Goal: Transaction & Acquisition: Purchase product/service

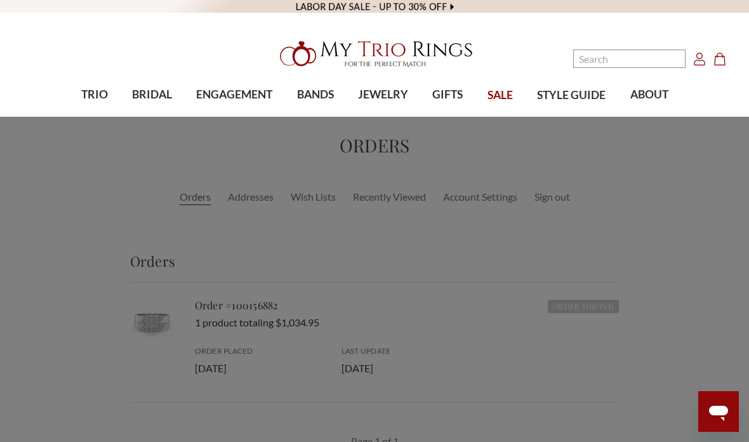
click at [96, 94] on span "TRIO" at bounding box center [94, 94] width 27 height 17
click at [102, 93] on span "TRIO" at bounding box center [94, 94] width 27 height 17
click at [145, 214] on span "Lab Diamonds" at bounding box center [165, 217] width 136 height 15
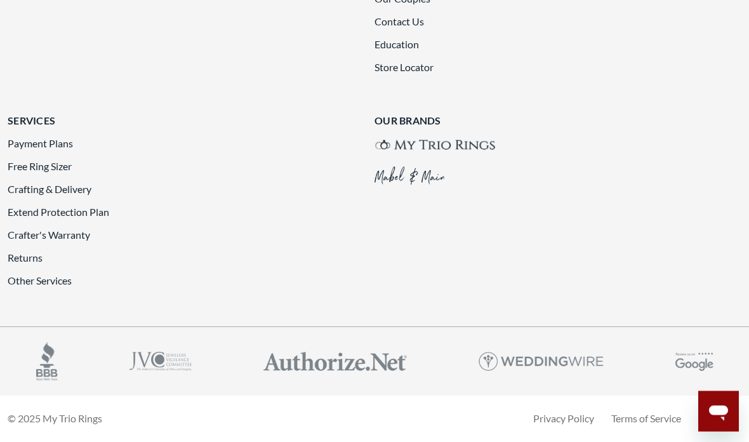
scroll to position [2752, 0]
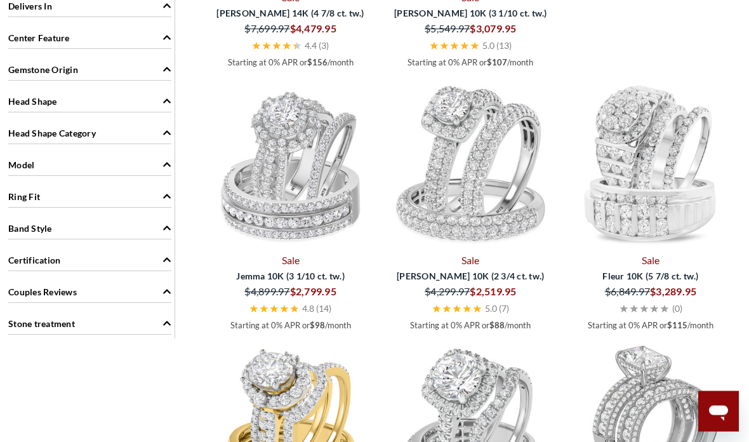
scroll to position [1275, 0]
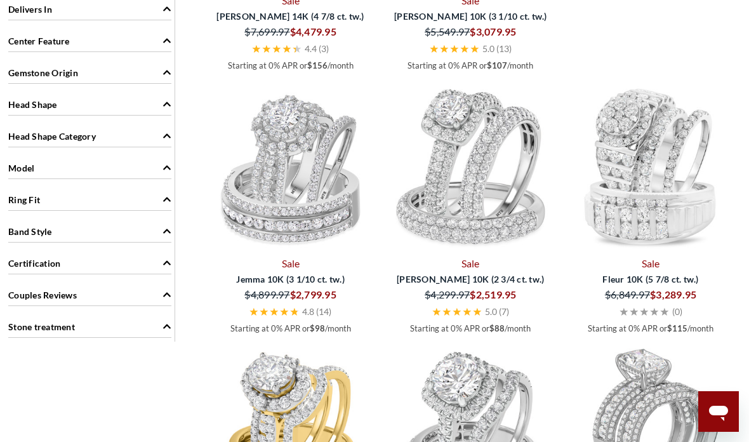
click at [288, 228] on img at bounding box center [291, 167] width 170 height 170
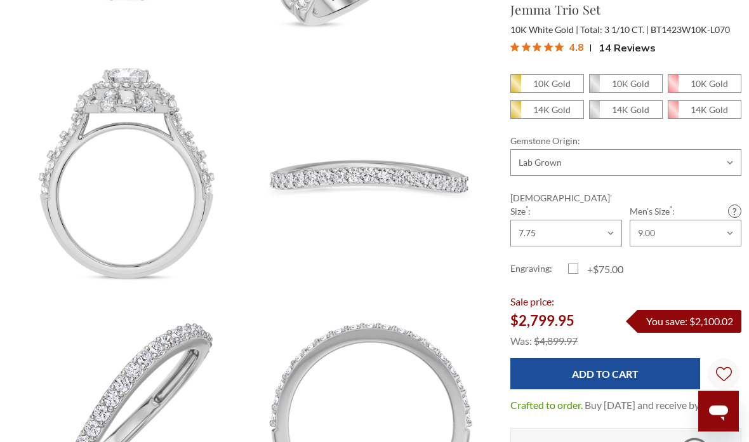
scroll to position [796, 0]
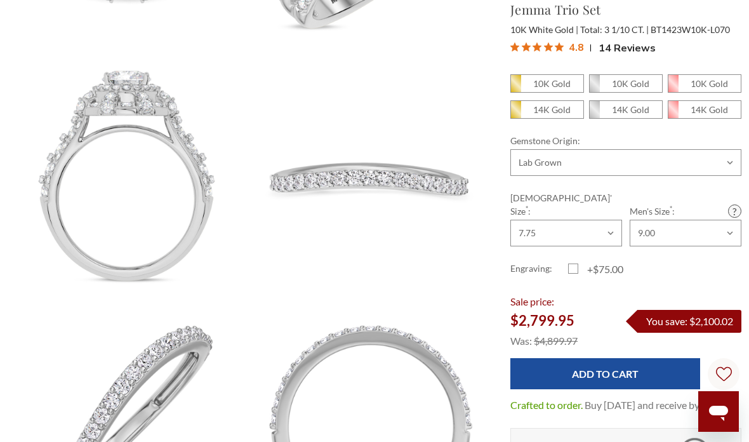
click at [544, 106] on em "14K Gold" at bounding box center [552, 109] width 37 height 11
click at [516, 113] on input "14K Gold" at bounding box center [516, 113] width 1 height 1
radio input "true"
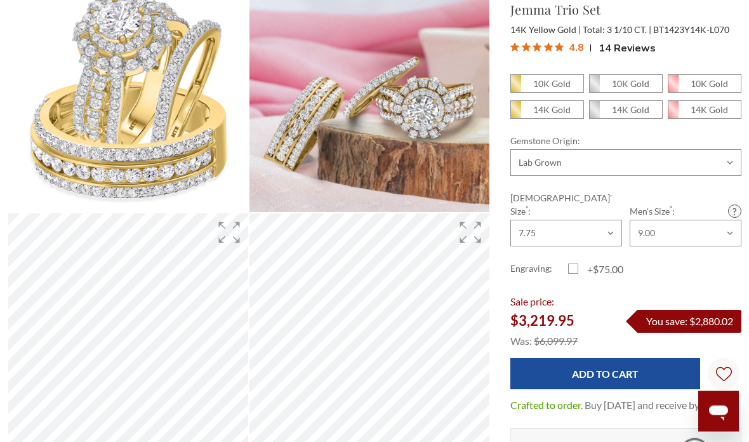
scroll to position [161, 0]
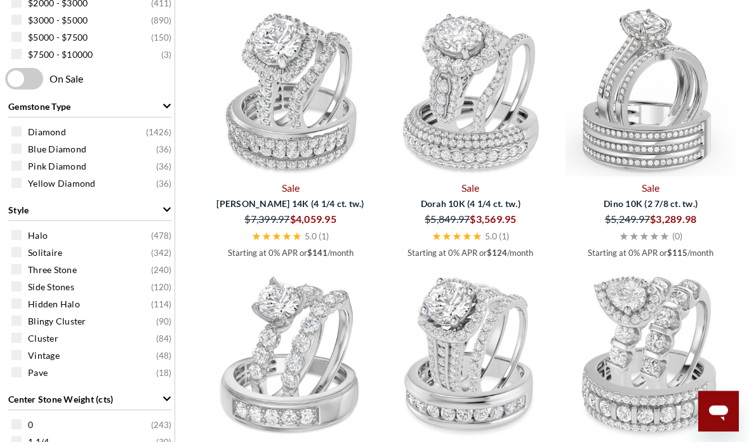
scroll to position [561, 0]
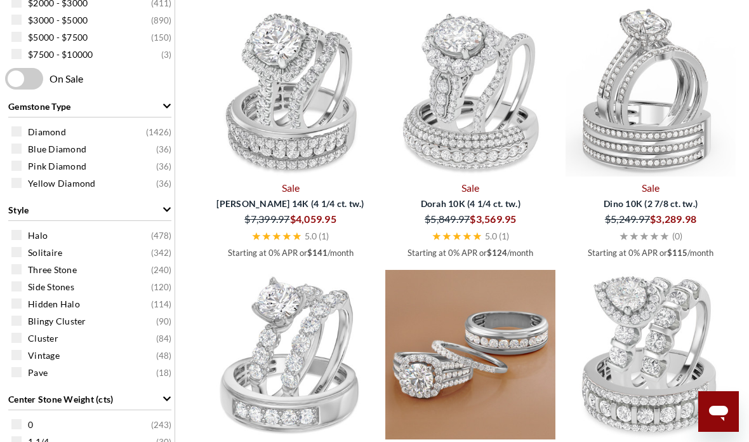
click at [490, 384] on img at bounding box center [471, 355] width 170 height 170
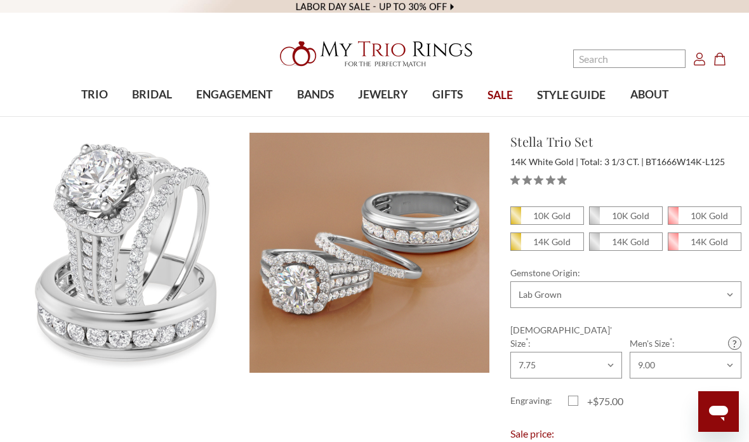
click at [560, 246] on em "14K Gold" at bounding box center [552, 241] width 37 height 11
click at [516, 246] on input "14K Gold" at bounding box center [516, 245] width 1 height 1
radio input "true"
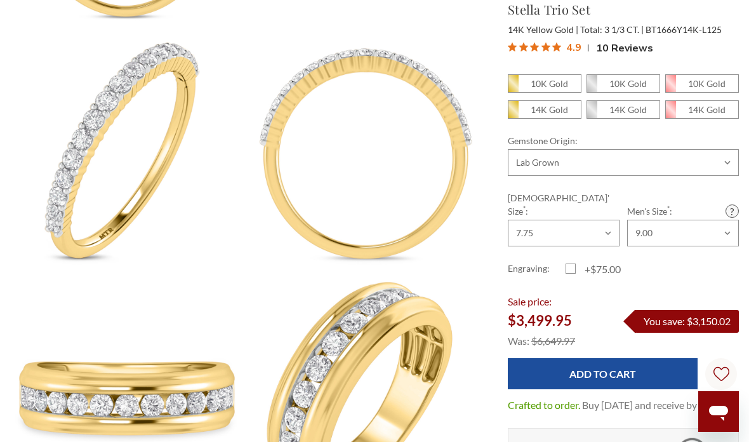
scroll to position [1052, 3]
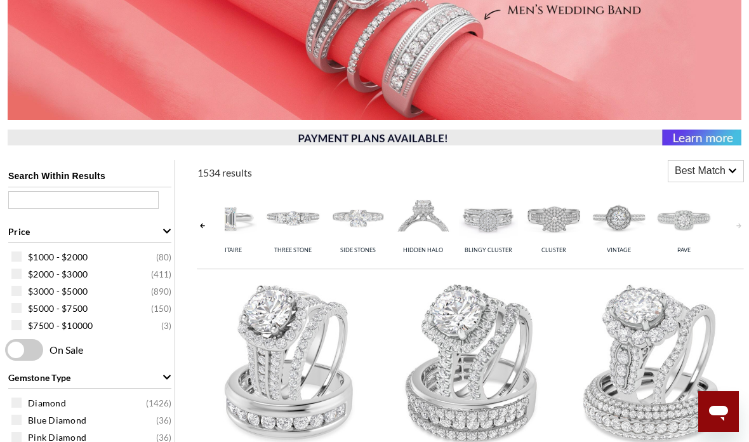
scroll to position [0, 95]
click at [559, 232] on img at bounding box center [554, 218] width 59 height 59
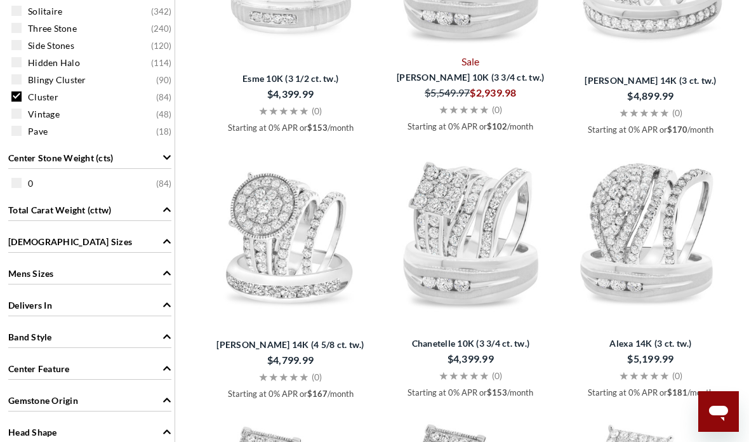
scroll to position [833, 0]
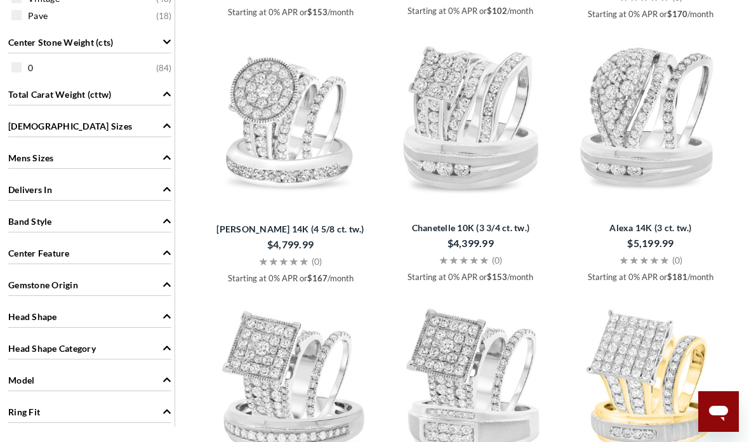
click at [656, 119] on img at bounding box center [651, 116] width 170 height 170
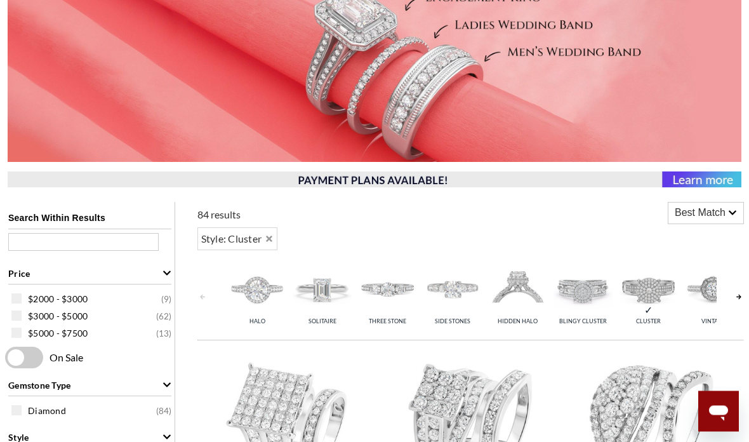
scroll to position [248, 0]
click at [648, 302] on img at bounding box center [648, 289] width 59 height 59
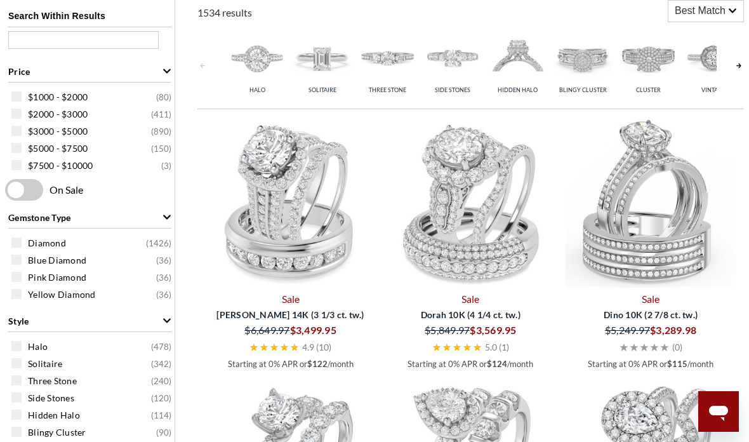
click at [517, 84] on img at bounding box center [518, 58] width 59 height 59
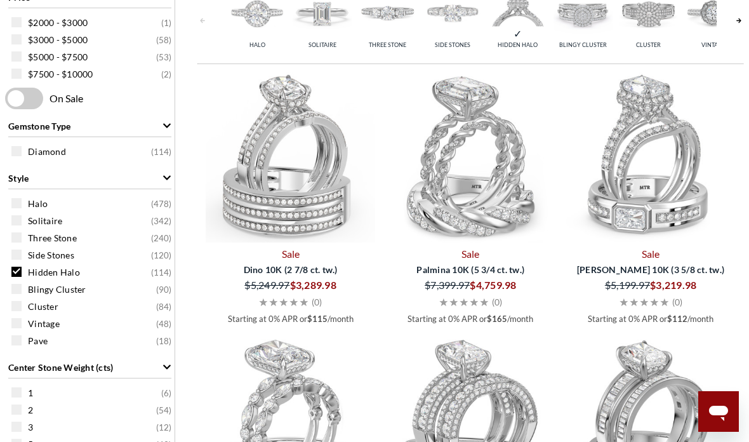
scroll to position [542, 0]
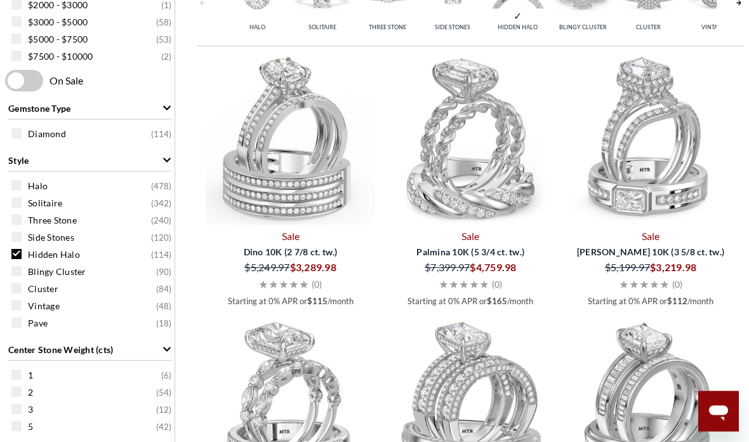
click at [327, 192] on img at bounding box center [291, 140] width 170 height 170
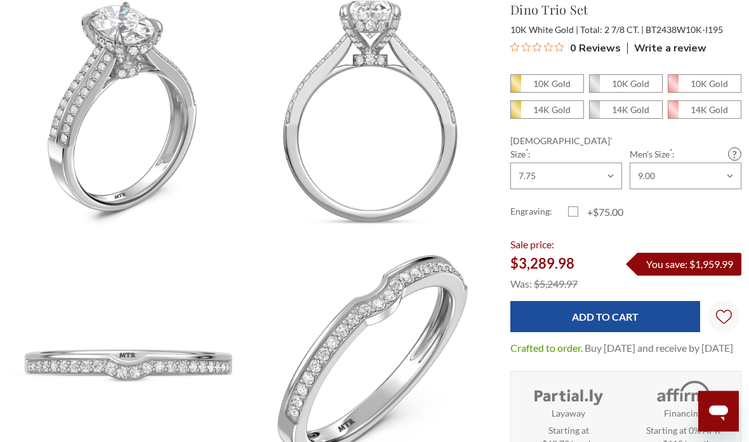
scroll to position [353, 0]
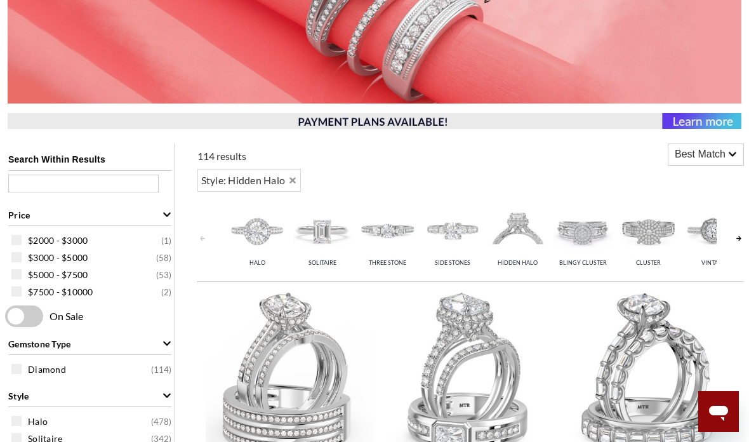
click at [264, 233] on img at bounding box center [257, 230] width 59 height 59
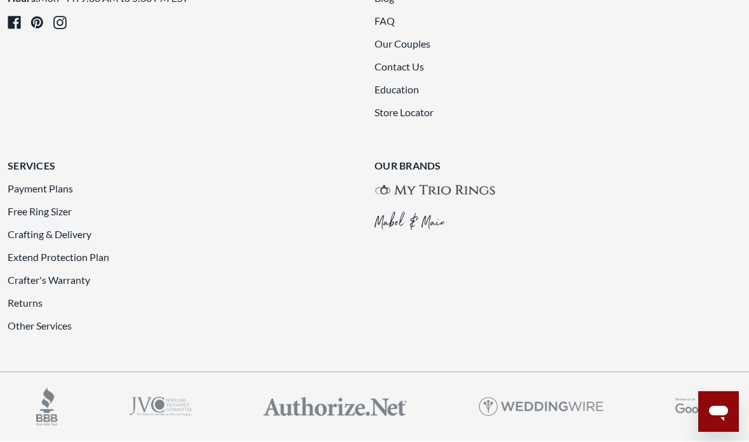
scroll to position [2507, 0]
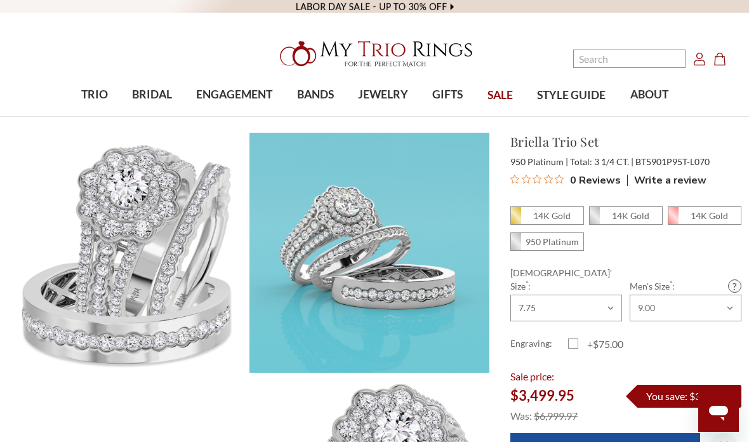
click at [566, 213] on em "14K Gold" at bounding box center [552, 215] width 37 height 11
click at [516, 219] on input "14K Gold" at bounding box center [516, 219] width 1 height 1
radio input "true"
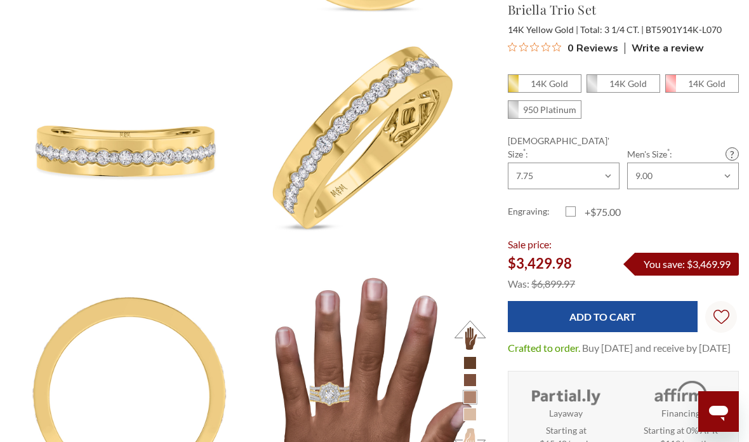
scroll to position [1069, 3]
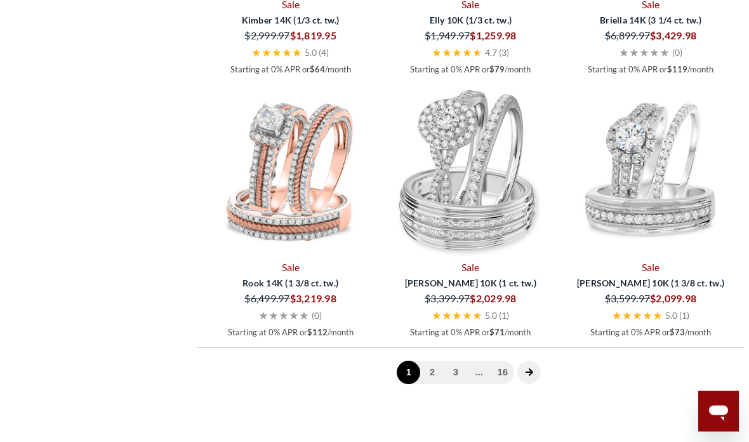
scroll to position [2932, 0]
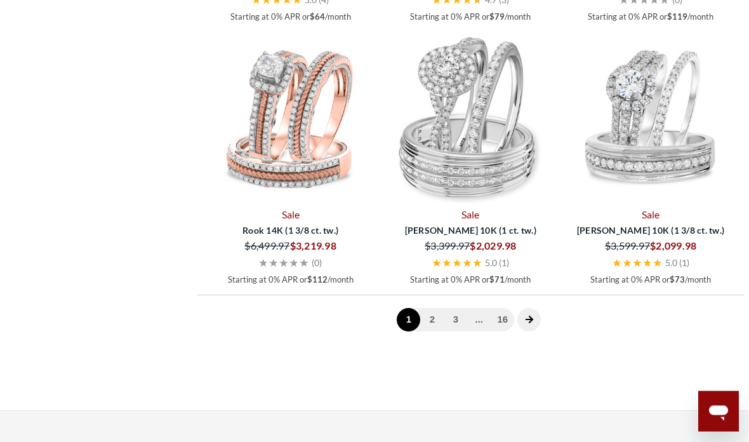
click at [530, 320] on icon "next page" at bounding box center [530, 320] width 8 height 8
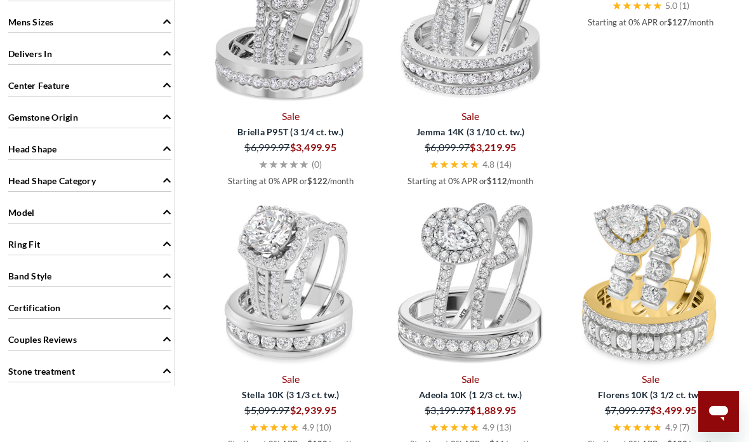
scroll to position [1220, 0]
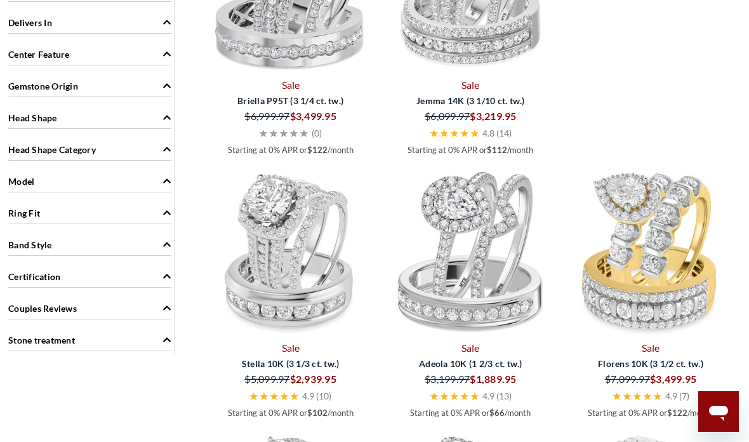
click at [313, 305] on img at bounding box center [291, 251] width 170 height 170
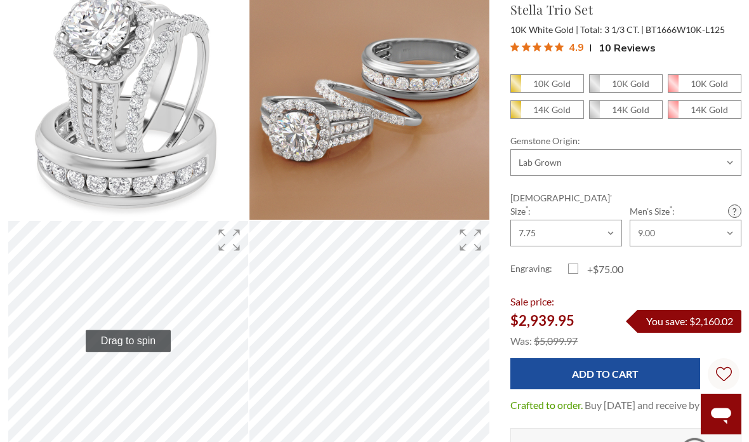
click at [553, 111] on em "14K Gold" at bounding box center [552, 109] width 37 height 11
click at [516, 113] on input "14K Gold" at bounding box center [516, 113] width 1 height 1
radio input "true"
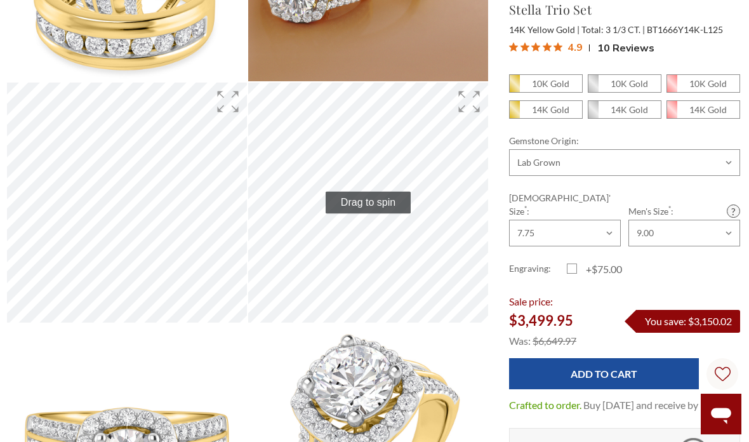
scroll to position [292, 1]
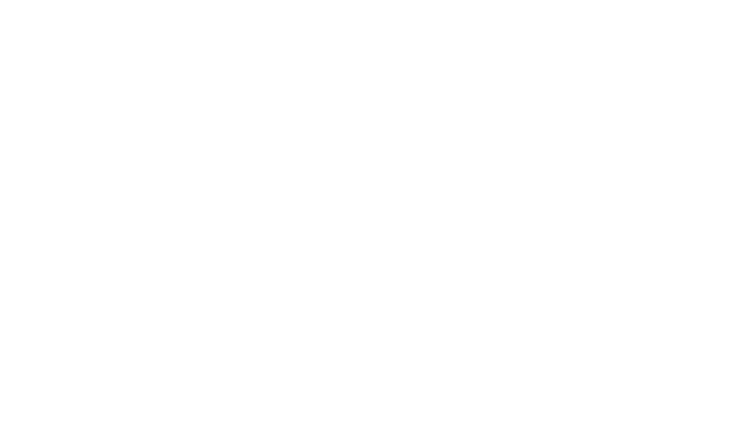
scroll to position [292, 0]
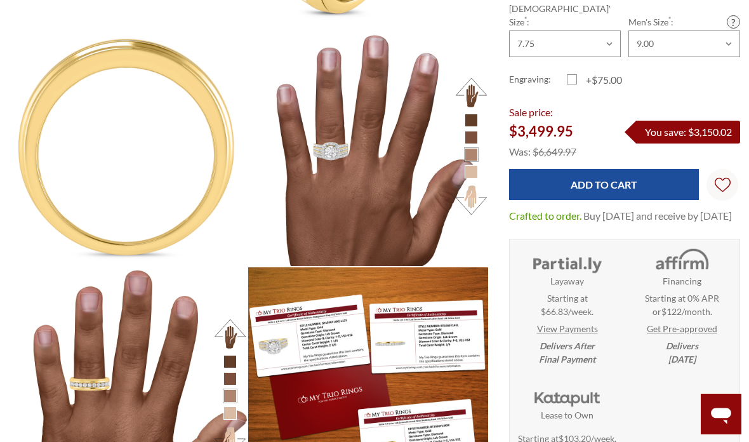
scroll to position [1, 1]
click at [333, 202] on img at bounding box center [368, 146] width 240 height 240
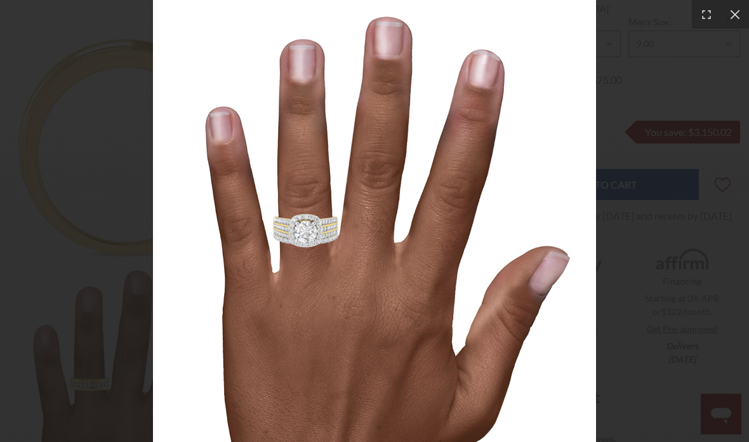
click at [736, 17] on icon at bounding box center [735, 14] width 13 height 13
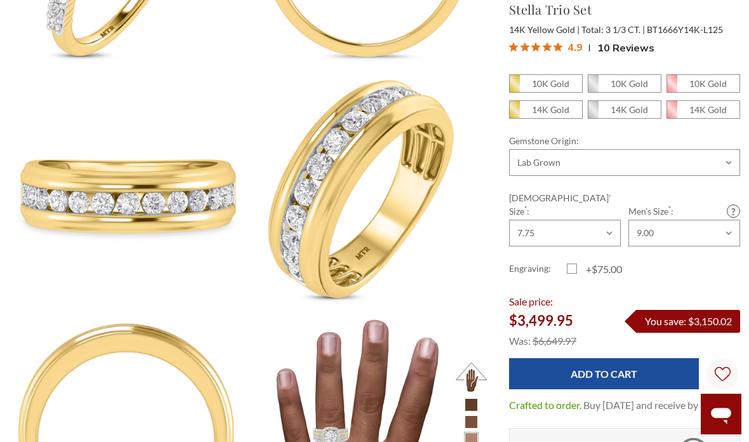
scroll to position [1241, 1]
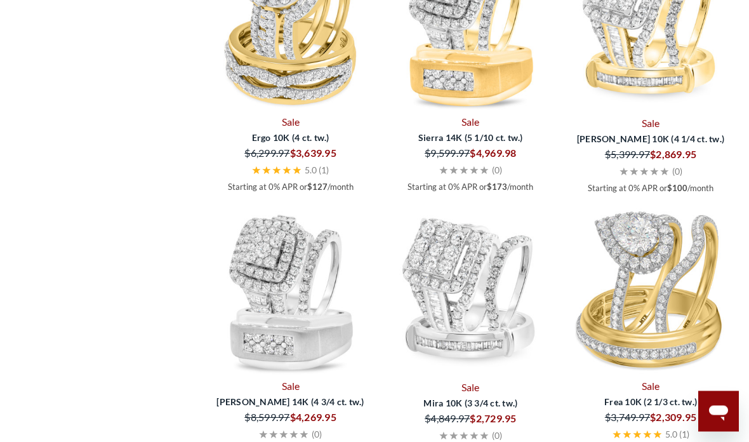
scroll to position [1794, 0]
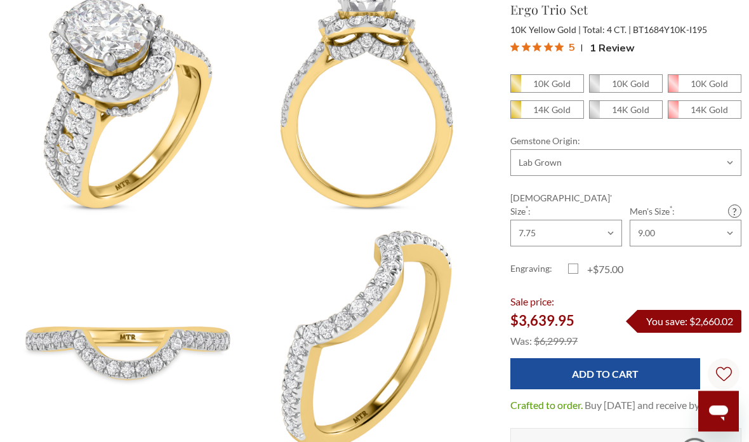
scroll to position [636, 0]
click at [555, 109] on em "14K Gold" at bounding box center [552, 109] width 37 height 11
click at [516, 113] on input "14K Gold" at bounding box center [516, 113] width 1 height 1
radio input "true"
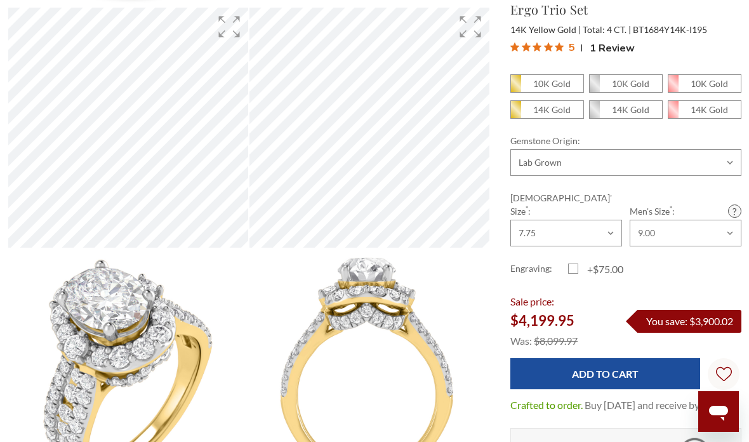
scroll to position [367, 0]
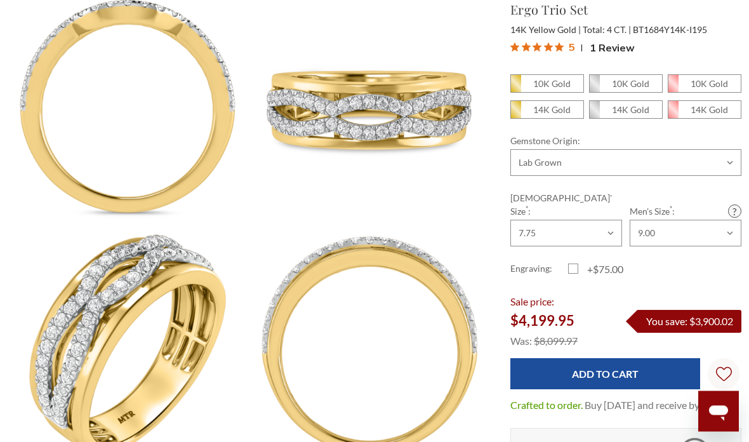
scroll to position [1097, 0]
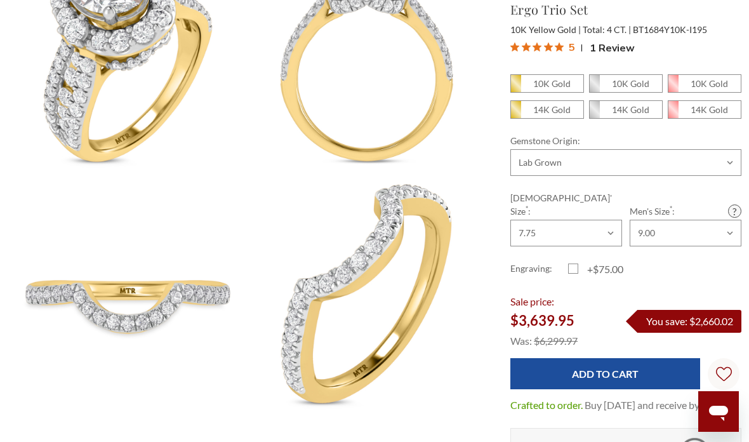
scroll to position [687, 0]
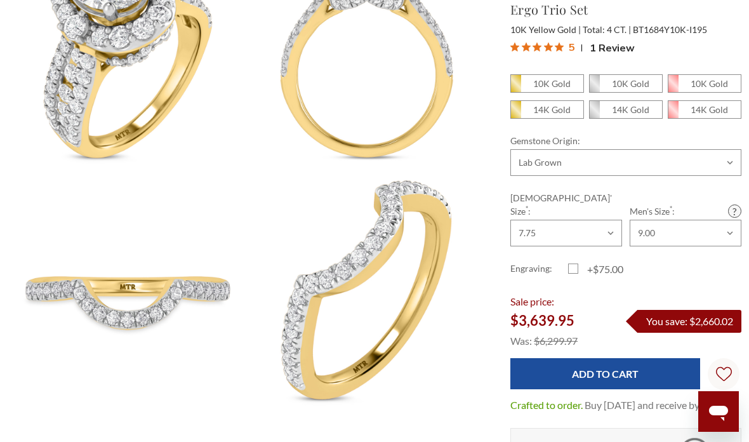
click at [578, 262] on label "+$75.00" at bounding box center [597, 269] width 58 height 15
click at [574, 271] on input "+$75.00" at bounding box center [574, 271] width 1 height 1
checkbox input "true"
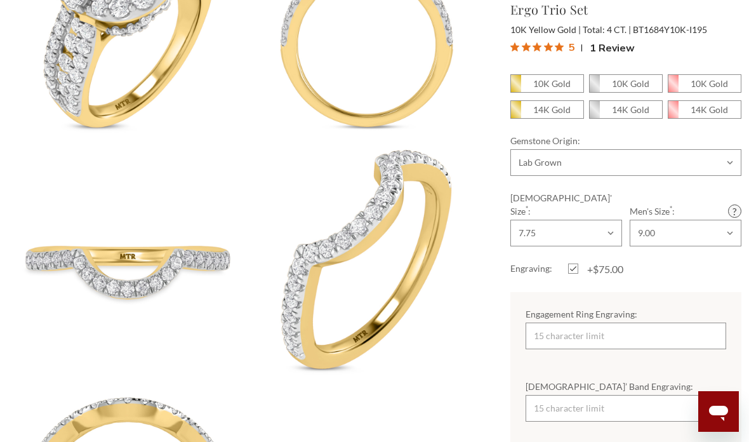
scroll to position [718, 0]
click at [629, 323] on input "Engagement Ring Engraving:" at bounding box center [626, 336] width 201 height 27
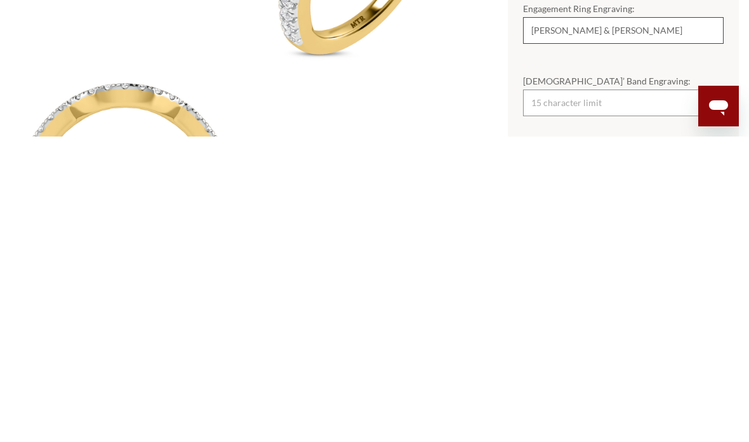
scroll to position [729, 3]
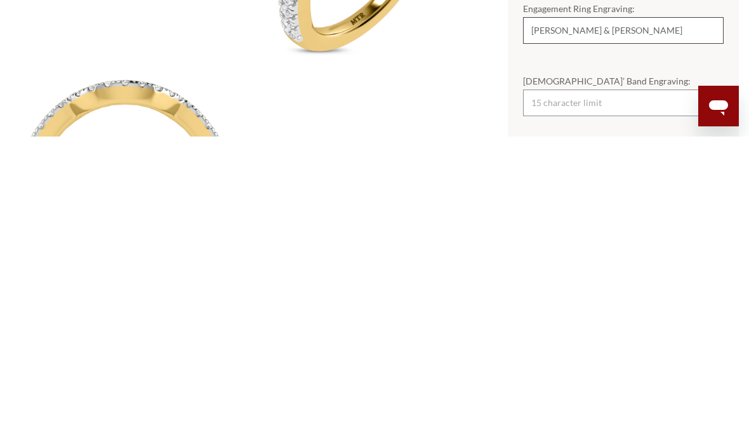
type input "Arnold & Donna"
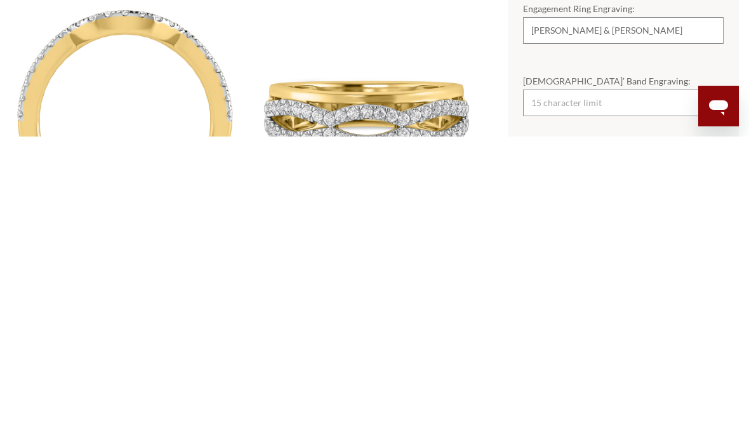
scroll to position [0, 0]
type input "Arnold&Donna"
click at [592, 395] on input "[DEMOGRAPHIC_DATA]’ Band Engraving:" at bounding box center [623, 408] width 201 height 27
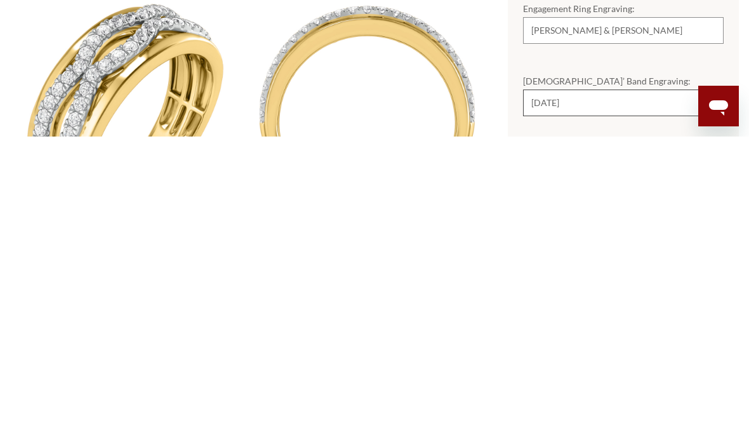
type input "5/20/13"
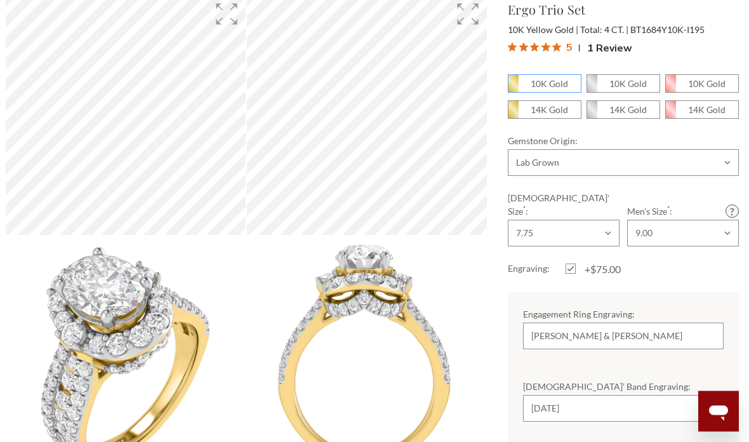
scroll to position [375, 3]
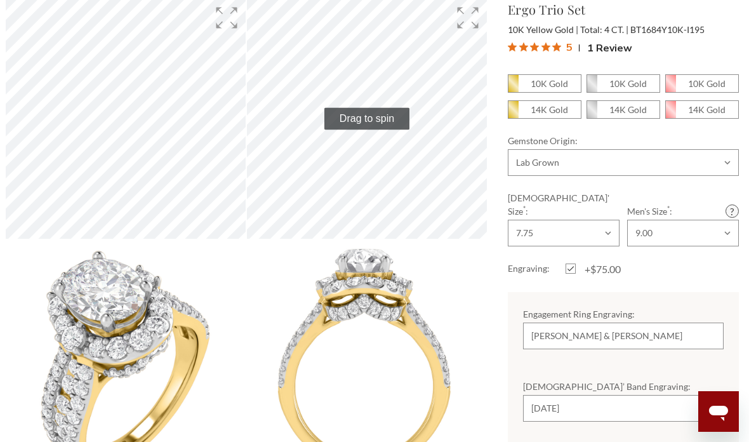
click at [558, 114] on em "14K Gold" at bounding box center [549, 109] width 37 height 11
click at [514, 114] on input "14K Gold" at bounding box center [513, 113] width 1 height 1
radio input "true"
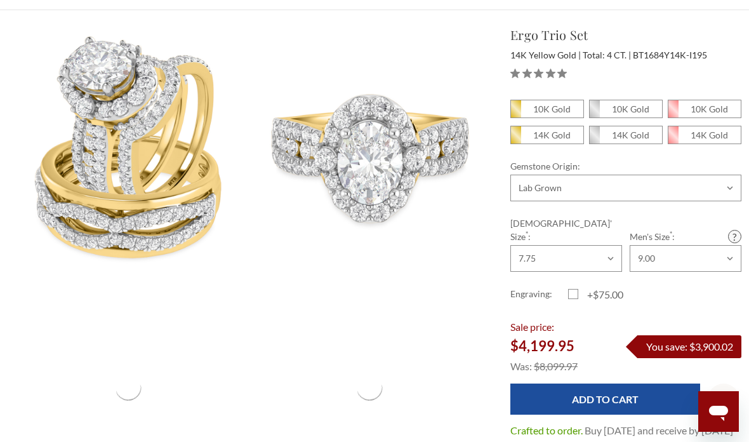
scroll to position [107, 0]
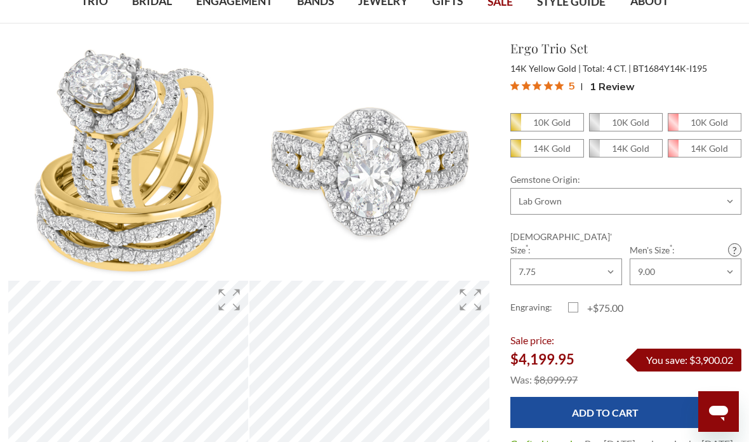
click at [571, 144] on span "14K Gold" at bounding box center [547, 148] width 72 height 17
click at [516, 152] on input "14K Gold" at bounding box center [516, 152] width 1 height 1
radio input "true"
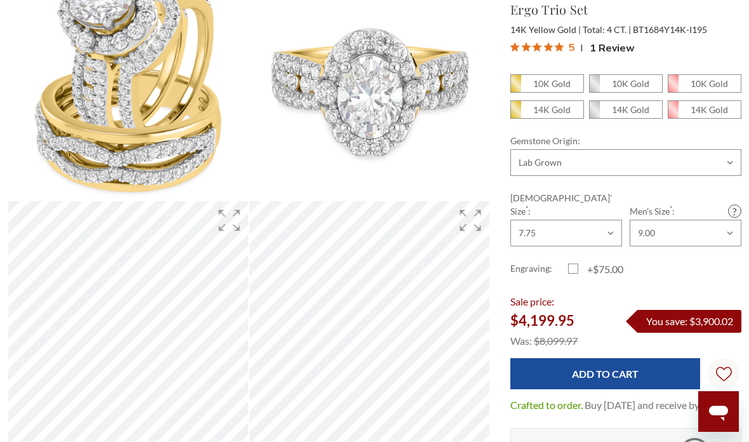
click at [657, 358] on input "Add to Cart" at bounding box center [606, 373] width 190 height 31
click at [567, 112] on em "14K Gold" at bounding box center [552, 109] width 37 height 11
click at [516, 113] on input "14K Gold" at bounding box center [516, 113] width 1 height 1
radio input "true"
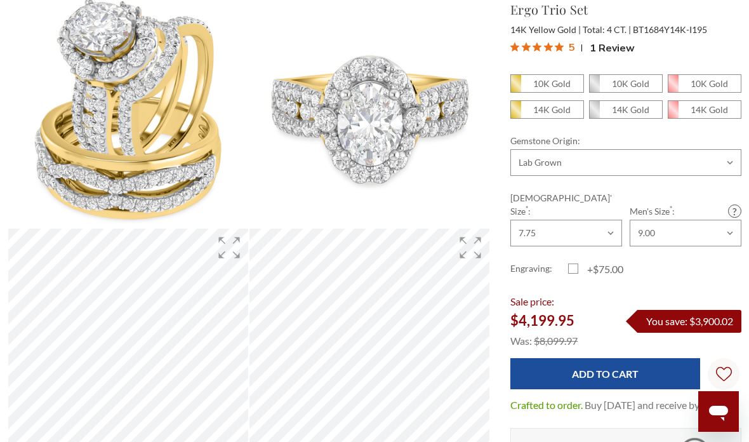
scroll to position [146, 0]
click at [562, 87] on em "10K Gold" at bounding box center [552, 83] width 37 height 11
click at [516, 87] on input "10K Gold" at bounding box center [516, 87] width 1 height 1
radio input "true"
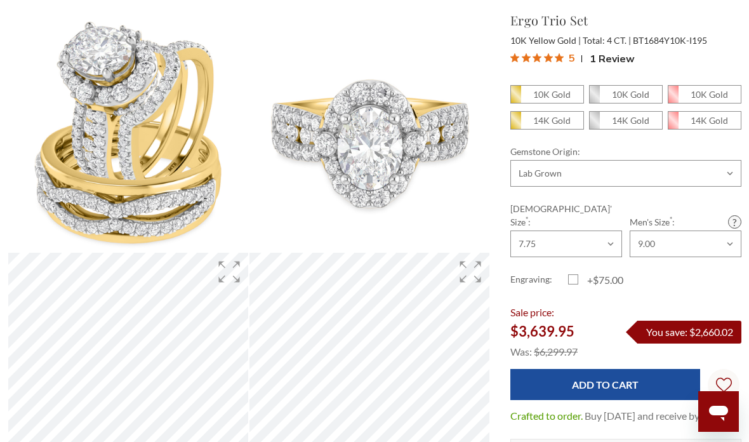
click at [655, 372] on input "Add to Cart" at bounding box center [606, 384] width 190 height 31
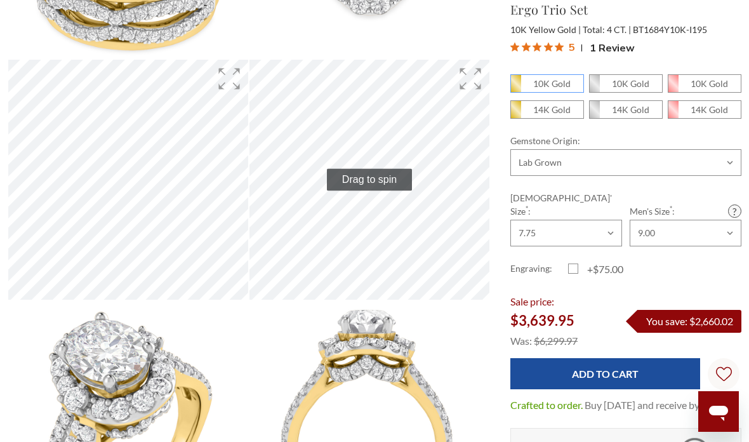
scroll to position [311, 0]
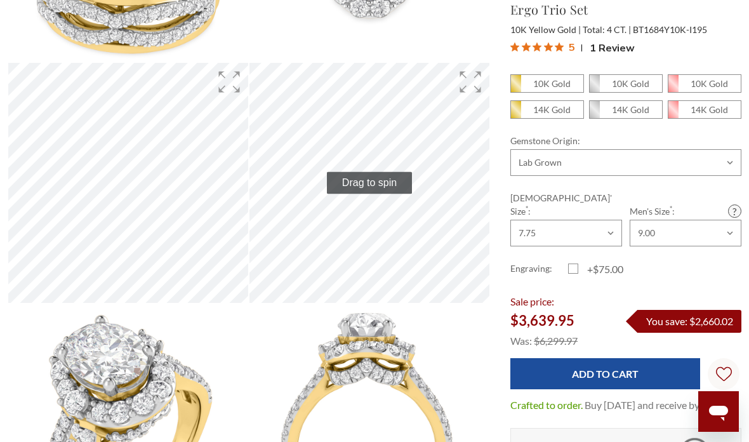
click at [708, 80] on em "10K Gold" at bounding box center [709, 83] width 37 height 11
click at [674, 87] on input "10K Gold" at bounding box center [673, 87] width 1 height 1
radio input "true"
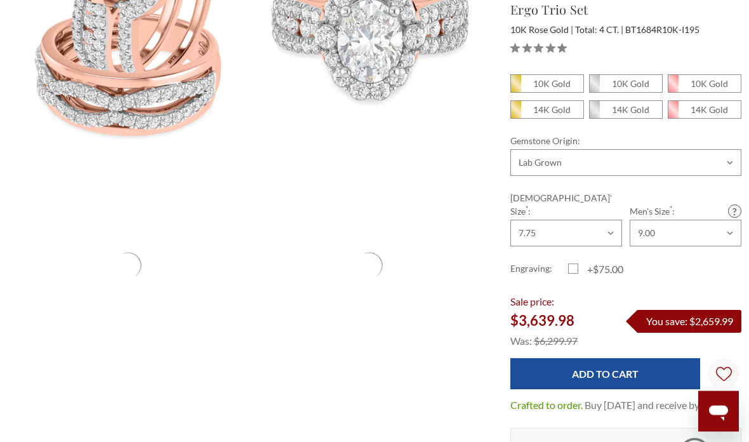
scroll to position [401, 0]
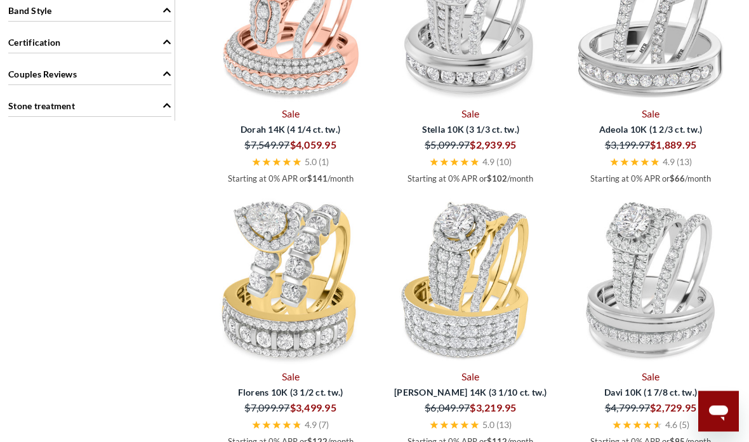
scroll to position [1454, 0]
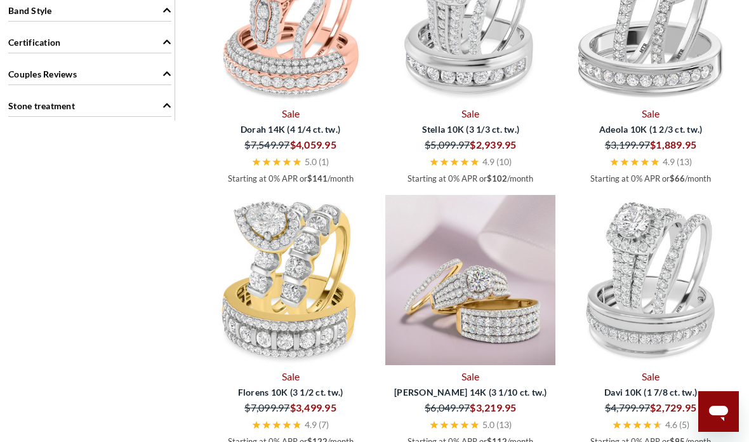
click at [487, 312] on img at bounding box center [471, 280] width 170 height 170
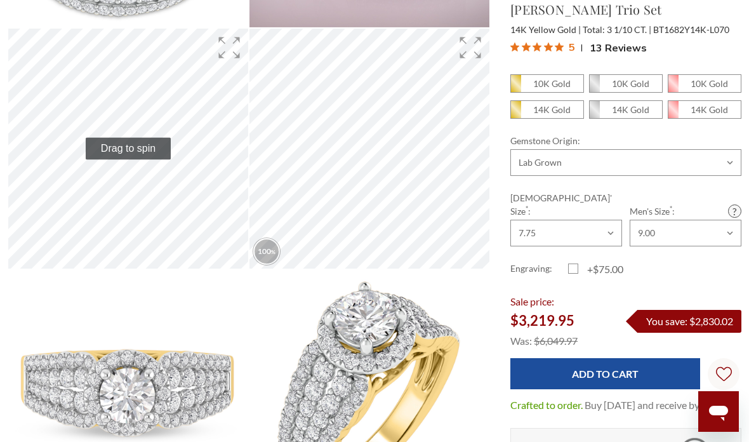
scroll to position [269, 0]
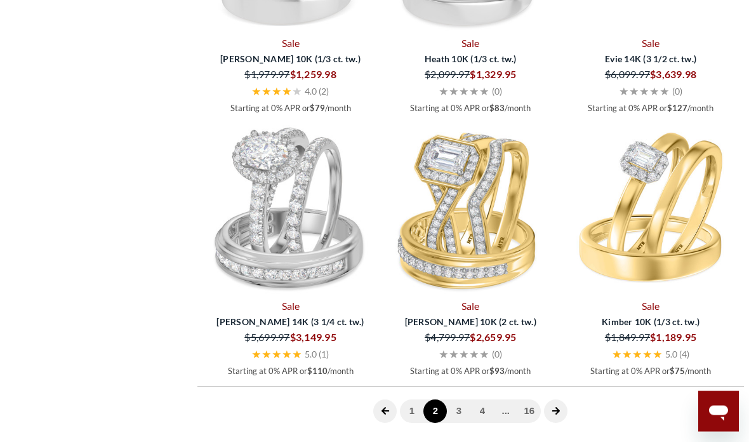
scroll to position [2915, 0]
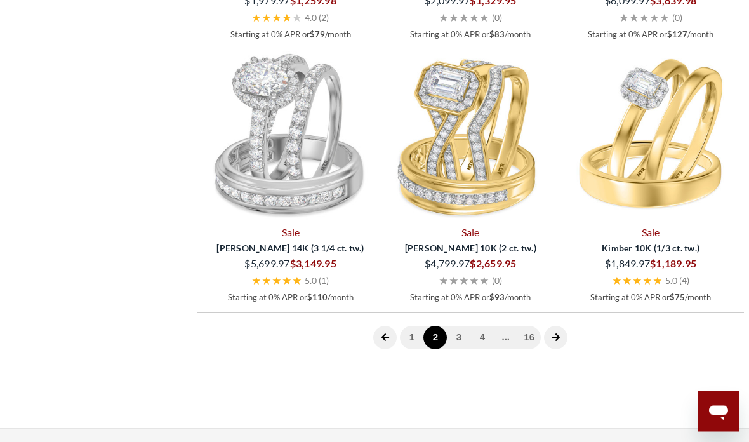
click at [560, 335] on icon "next page" at bounding box center [556, 337] width 9 height 9
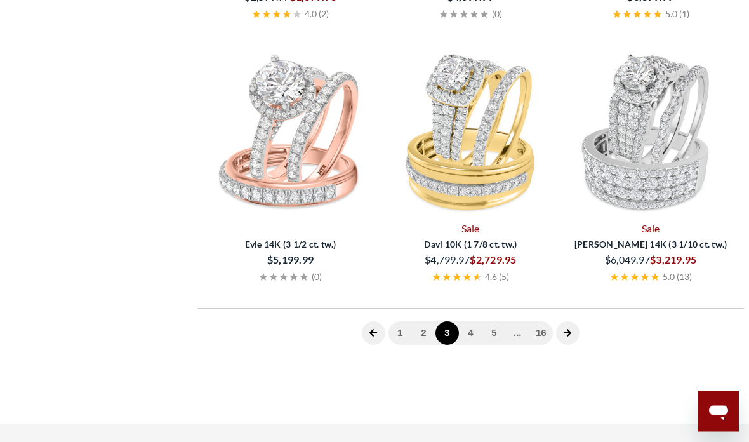
scroll to position [436, 0]
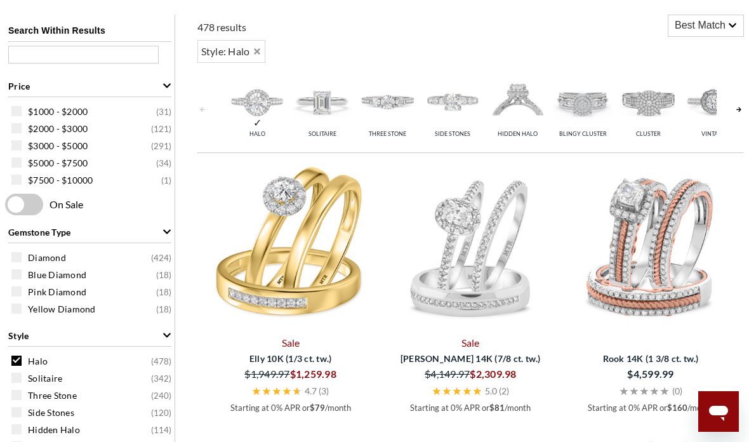
click at [13, 151] on span at bounding box center [16, 145] width 10 height 10
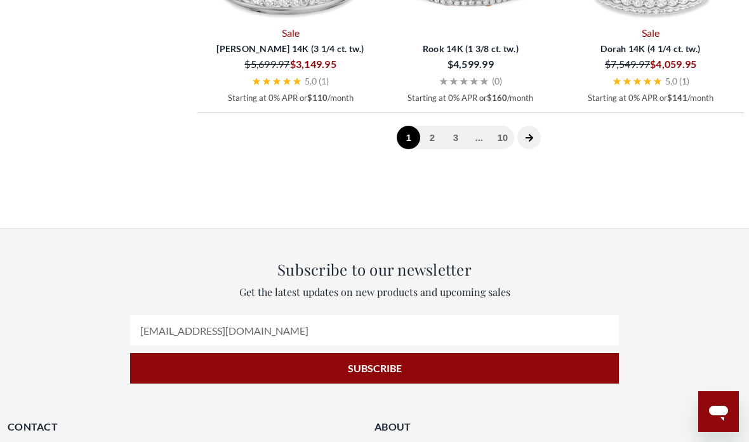
scroll to position [2823, 0]
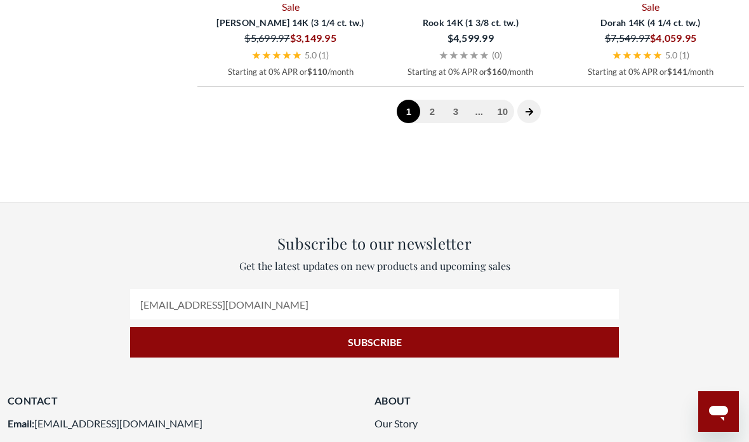
click at [532, 116] on icon "next page" at bounding box center [529, 111] width 9 height 9
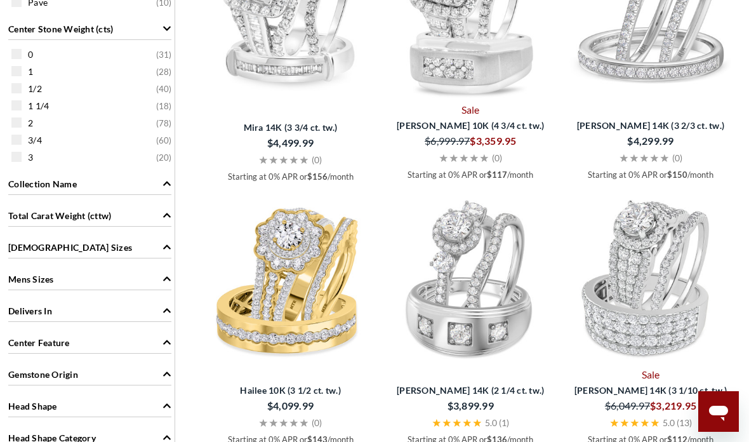
scroll to position [941, 0]
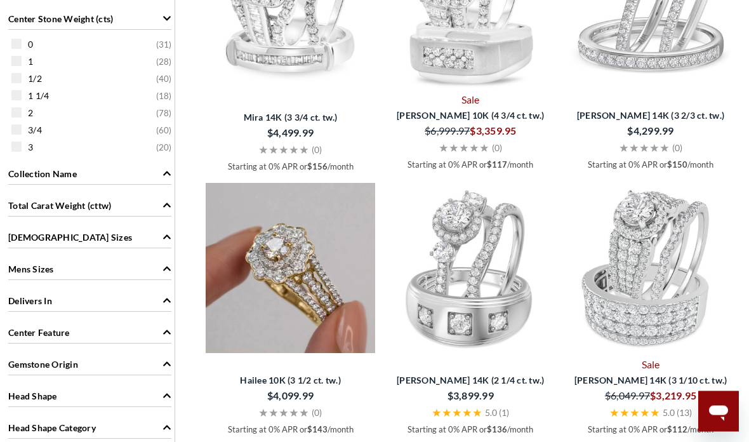
click at [256, 303] on img at bounding box center [291, 269] width 170 height 170
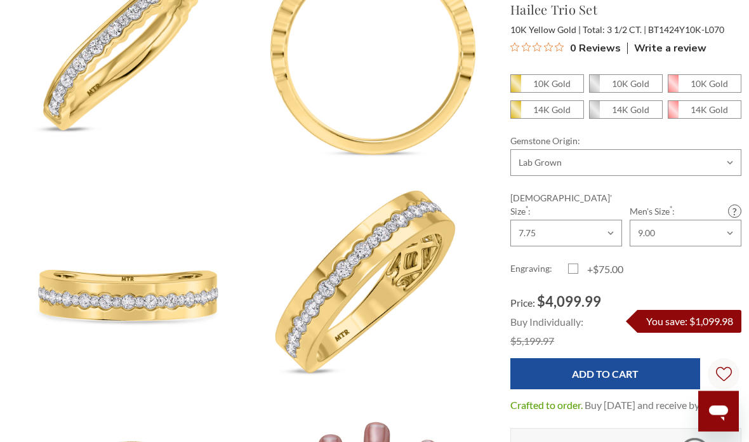
scroll to position [901, 0]
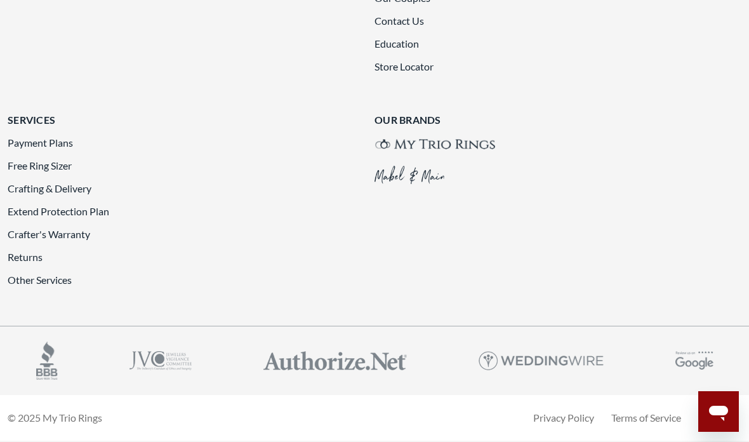
scroll to position [2978, 0]
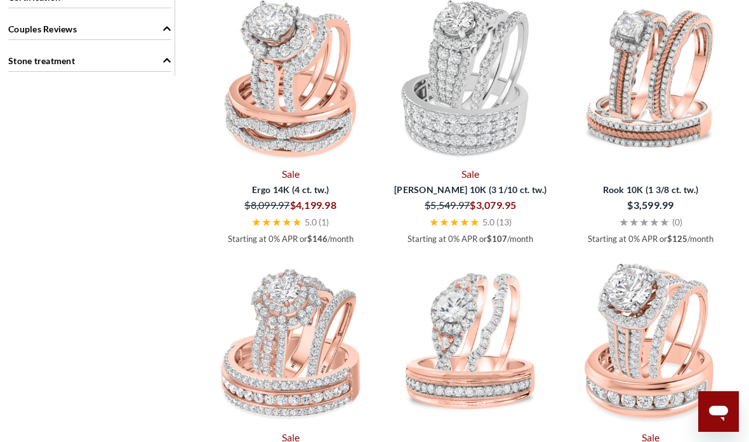
scroll to position [1500, 0]
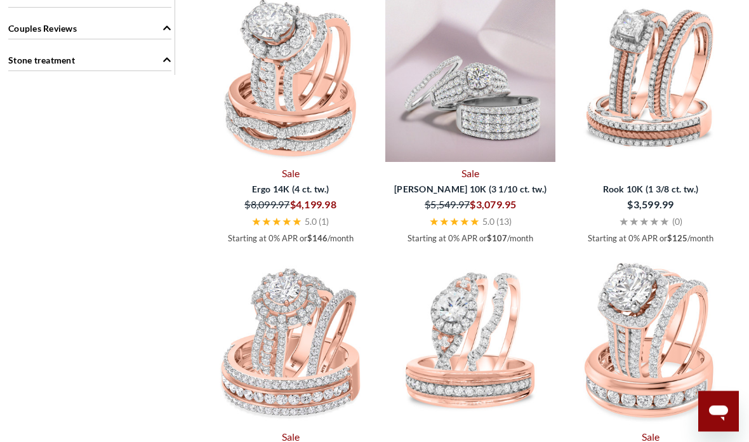
click at [456, 163] on img at bounding box center [471, 78] width 170 height 170
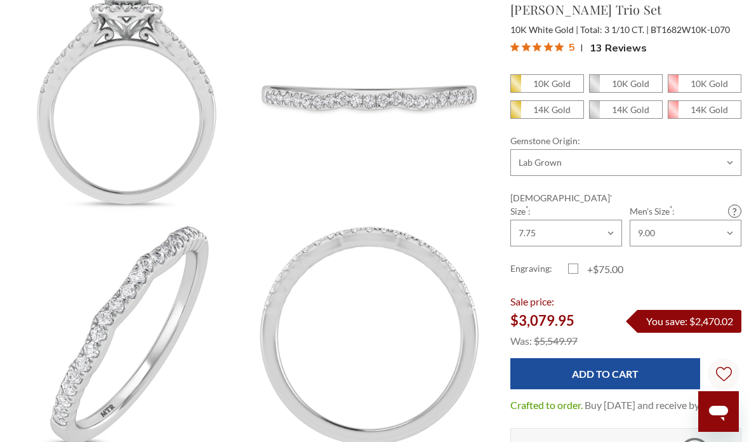
scroll to position [882, 0]
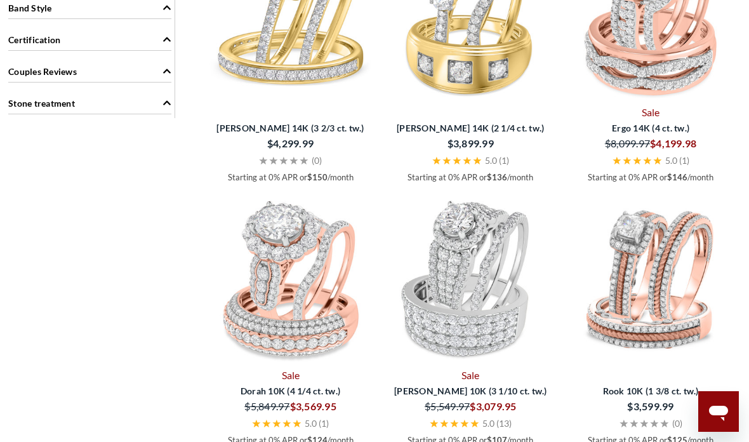
scroll to position [1508, 0]
